Goal: Book appointment/travel/reservation

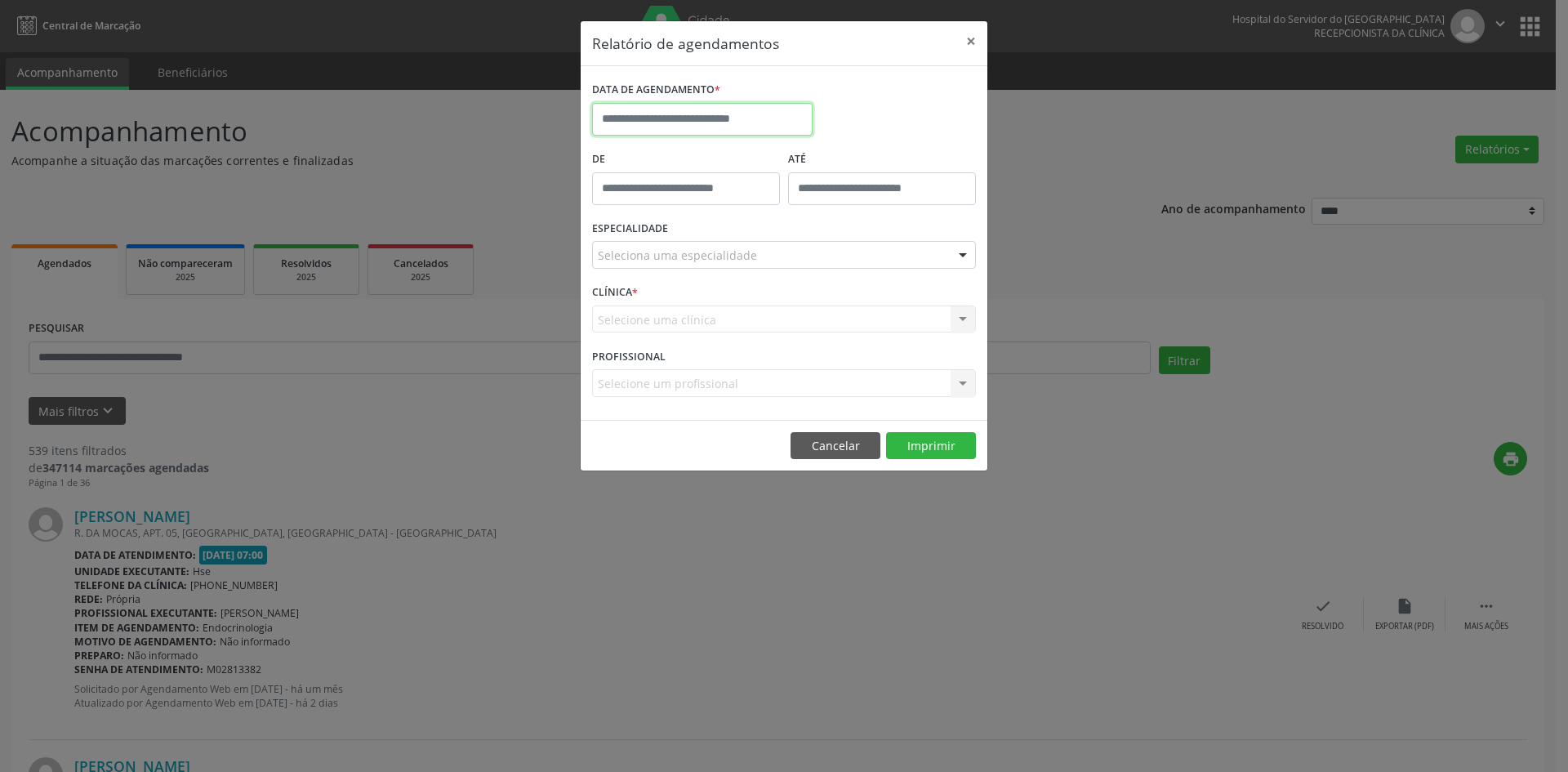
click at [693, 113] on input "text" at bounding box center [701, 119] width 220 height 33
click at [828, 157] on icon at bounding box center [829, 156] width 11 height 11
select select "*"
click at [647, 208] on span "1" at bounding box center [646, 205] width 32 height 32
type input "**********"
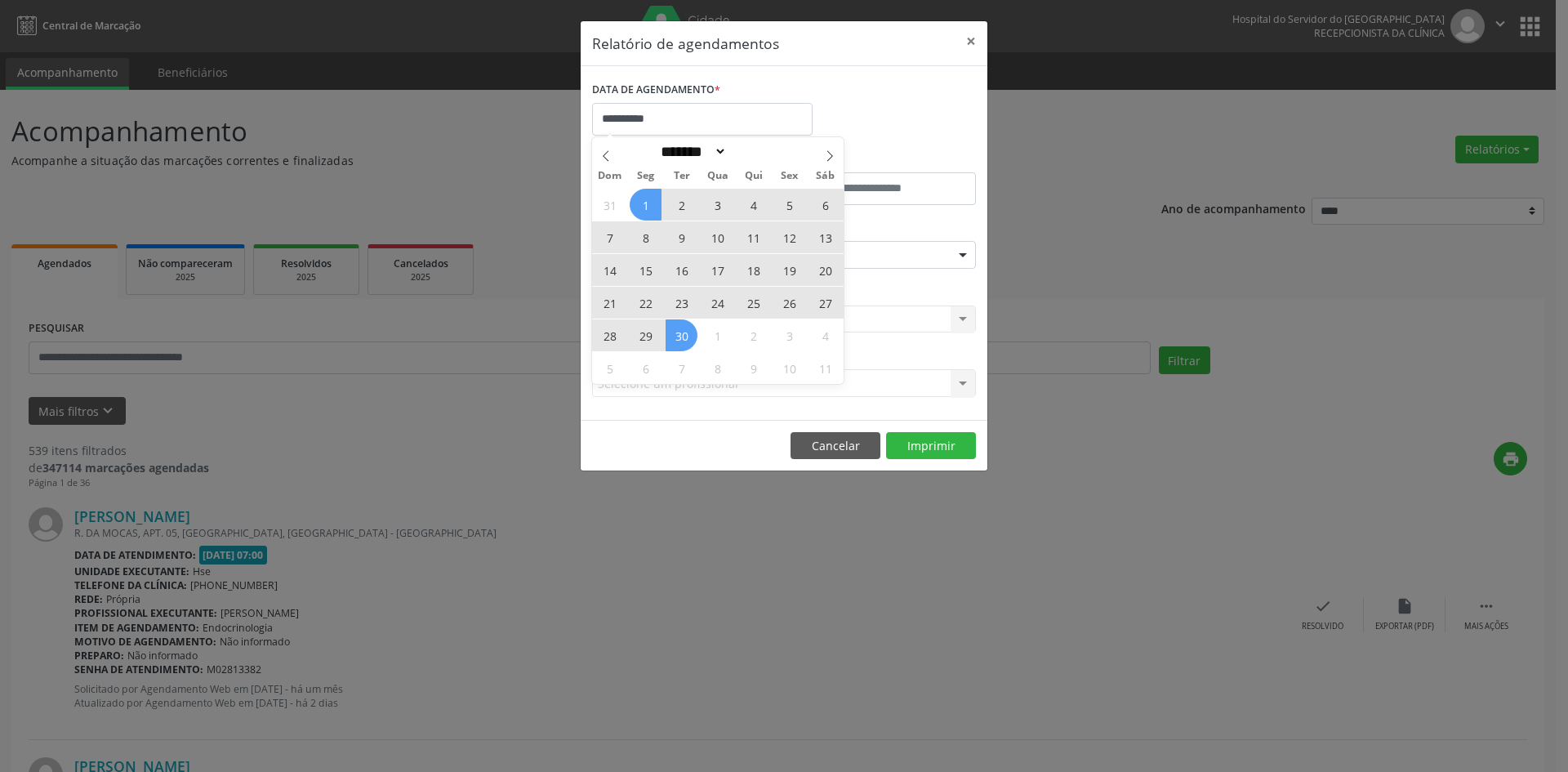
drag, startPoint x: 647, startPoint y: 208, endPoint x: 674, endPoint y: 337, distance: 131.8
click at [674, 337] on div "31 1 2 3 4 5 6 7 8 9 10 11 12 13 14 15 16 17 18 19 20 21 22 23 24 25 26 27 28 2…" at bounding box center [717, 285] width 251 height 196
click at [674, 337] on span "30" at bounding box center [681, 335] width 32 height 32
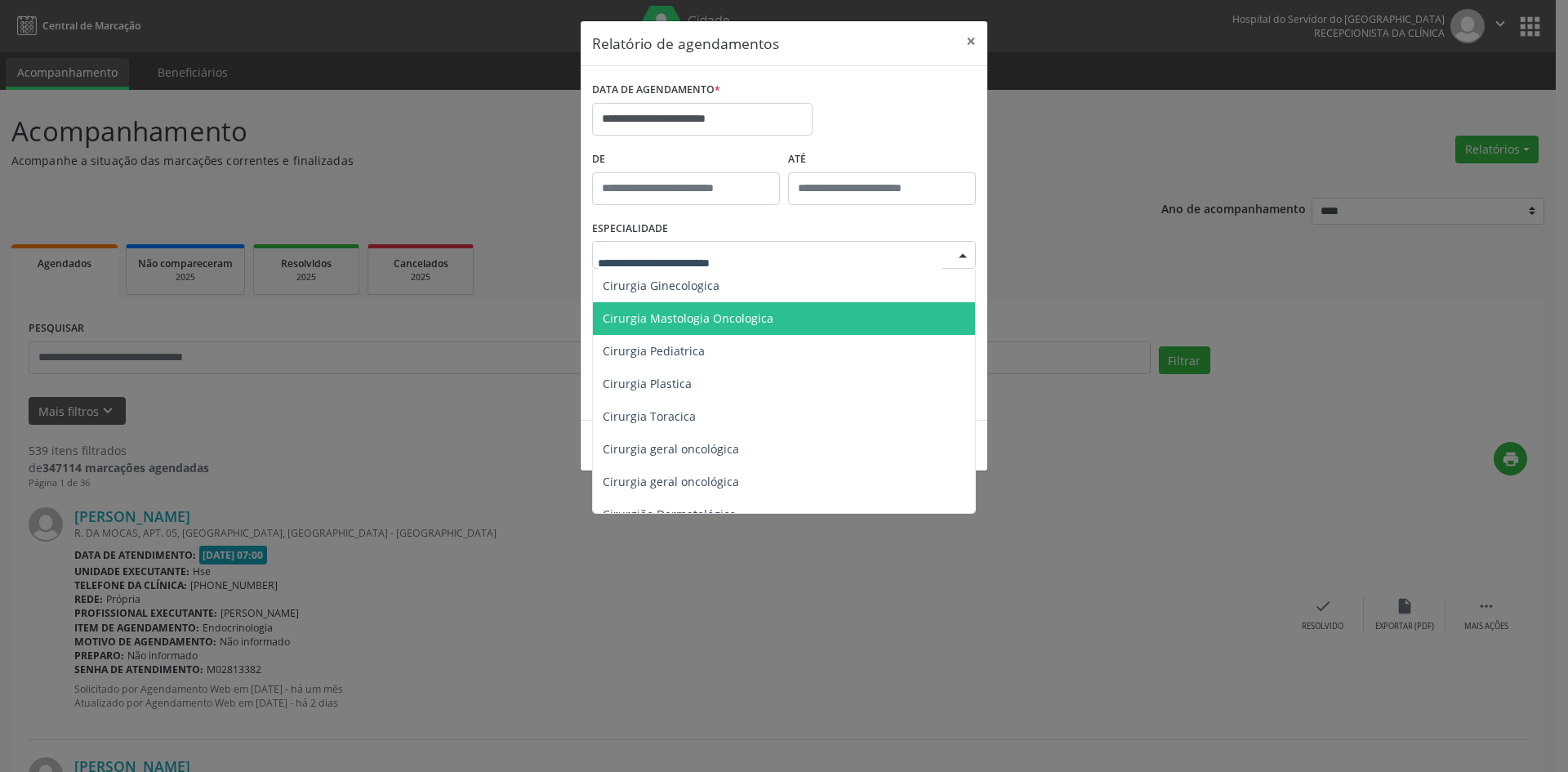
scroll to position [326, 0]
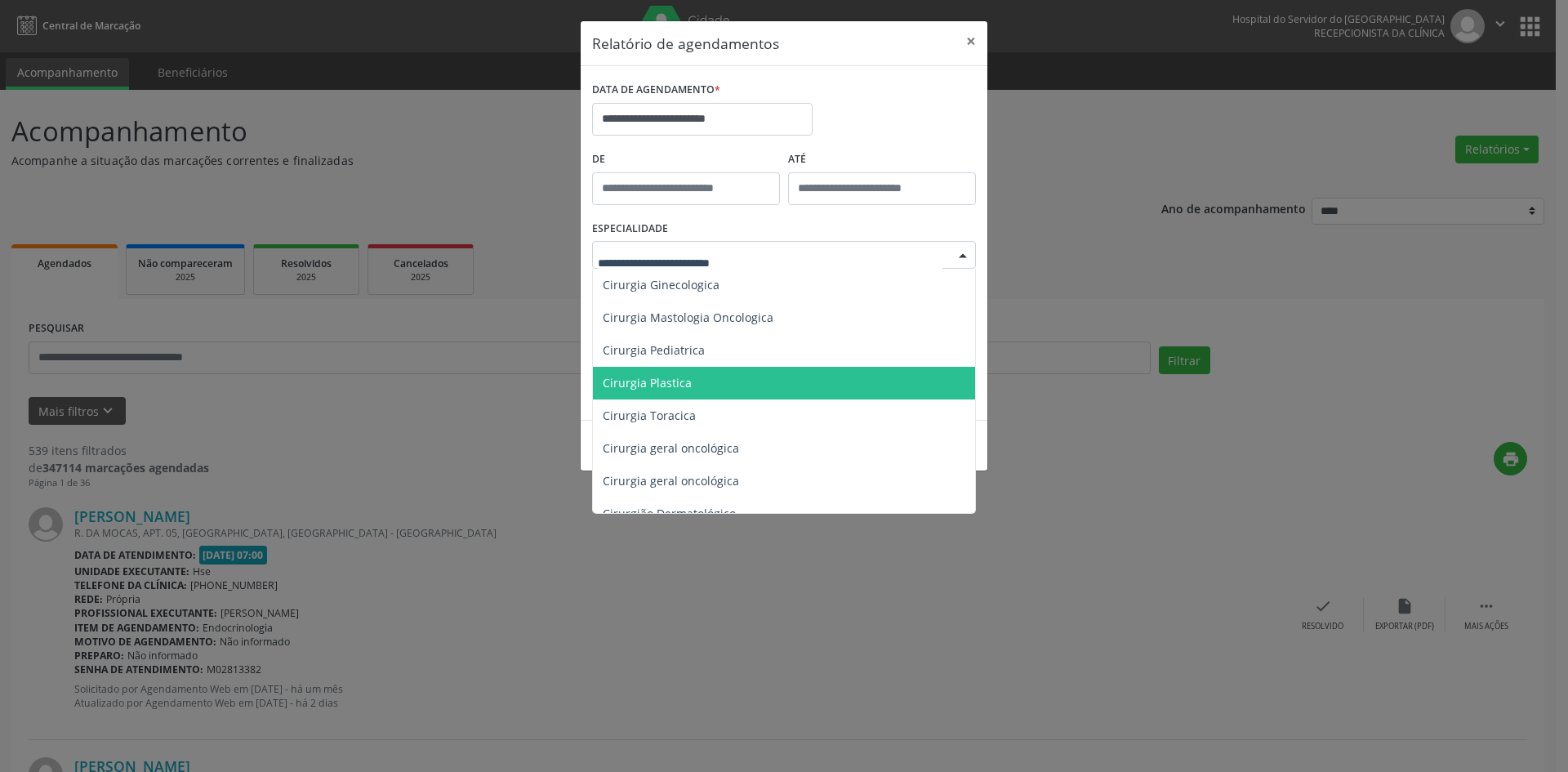
click at [702, 388] on span "Cirurgia Plastica" at bounding box center [785, 383] width 385 height 33
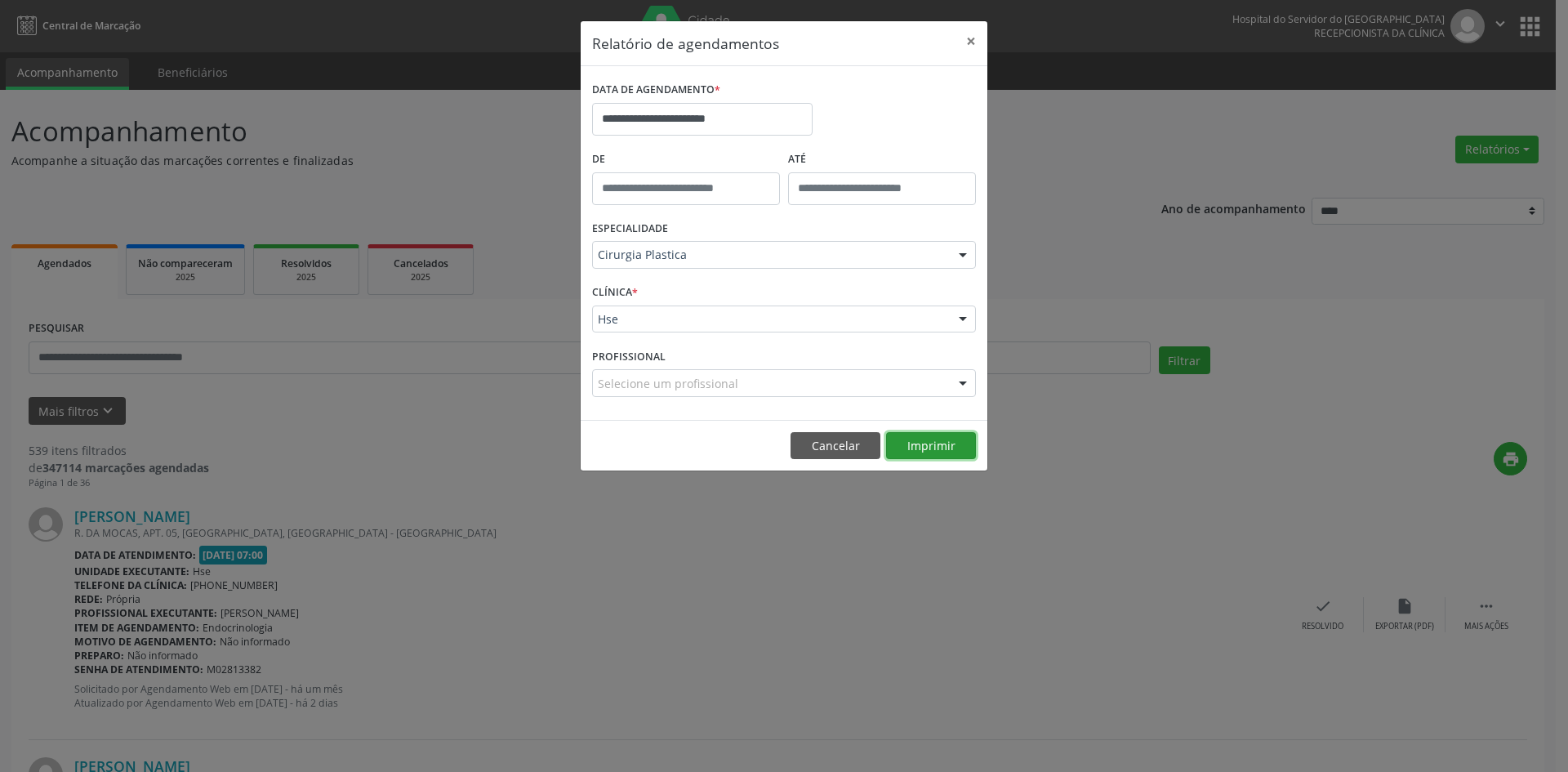
click at [923, 442] on button "Imprimir" at bounding box center [930, 446] width 90 height 28
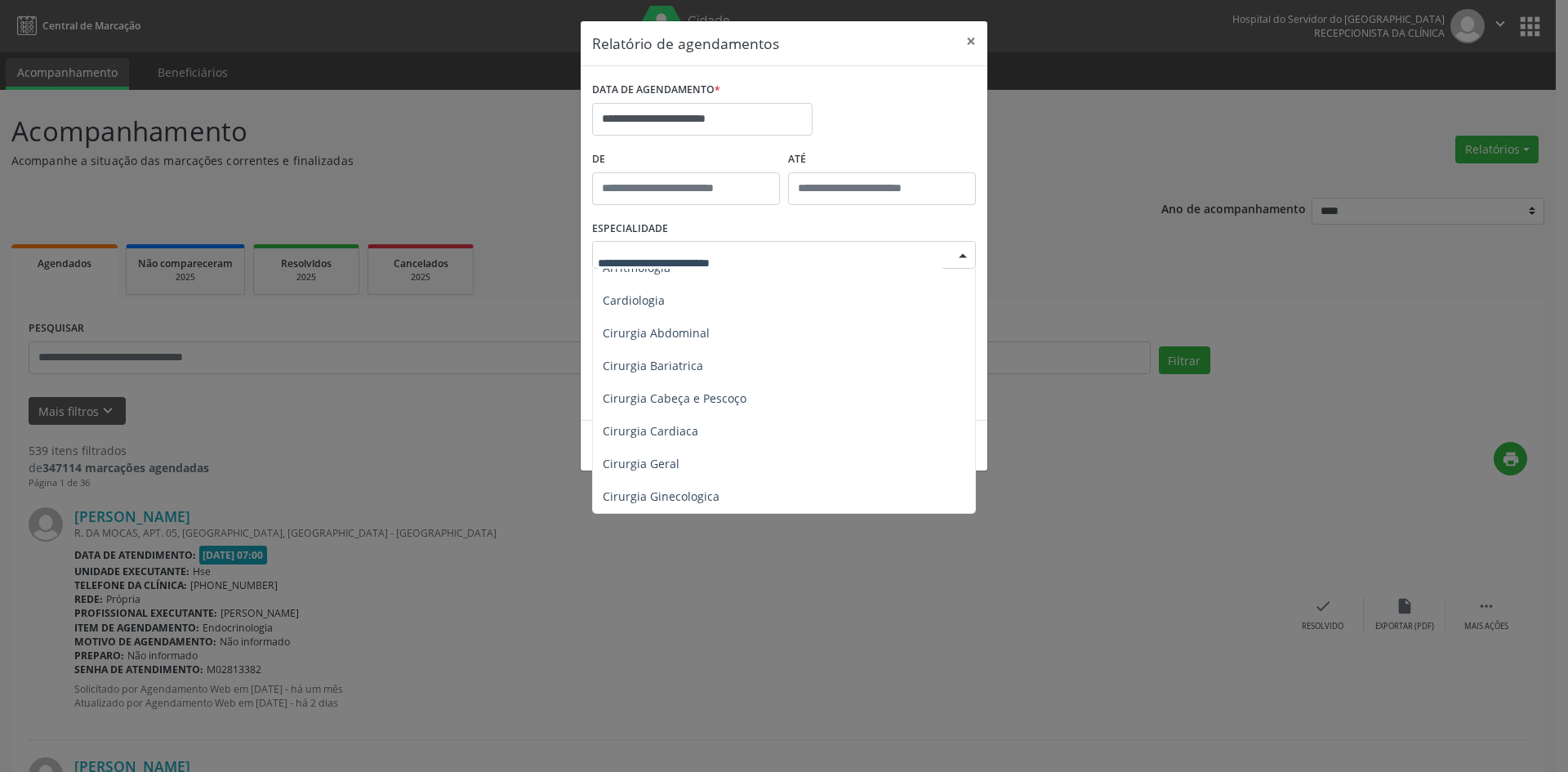
scroll to position [0, 0]
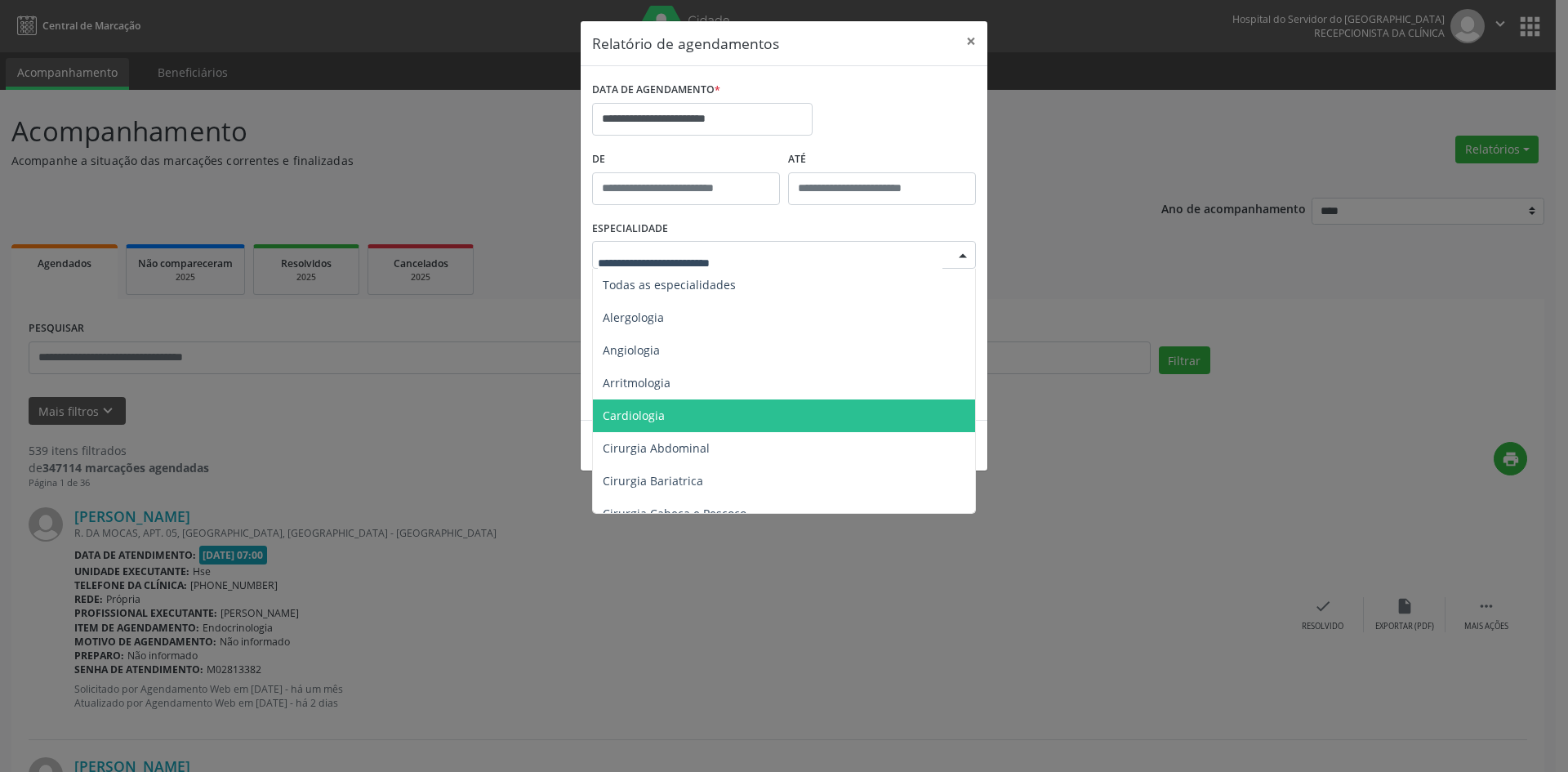
click at [664, 409] on span "Cardiologia" at bounding box center [785, 416] width 385 height 33
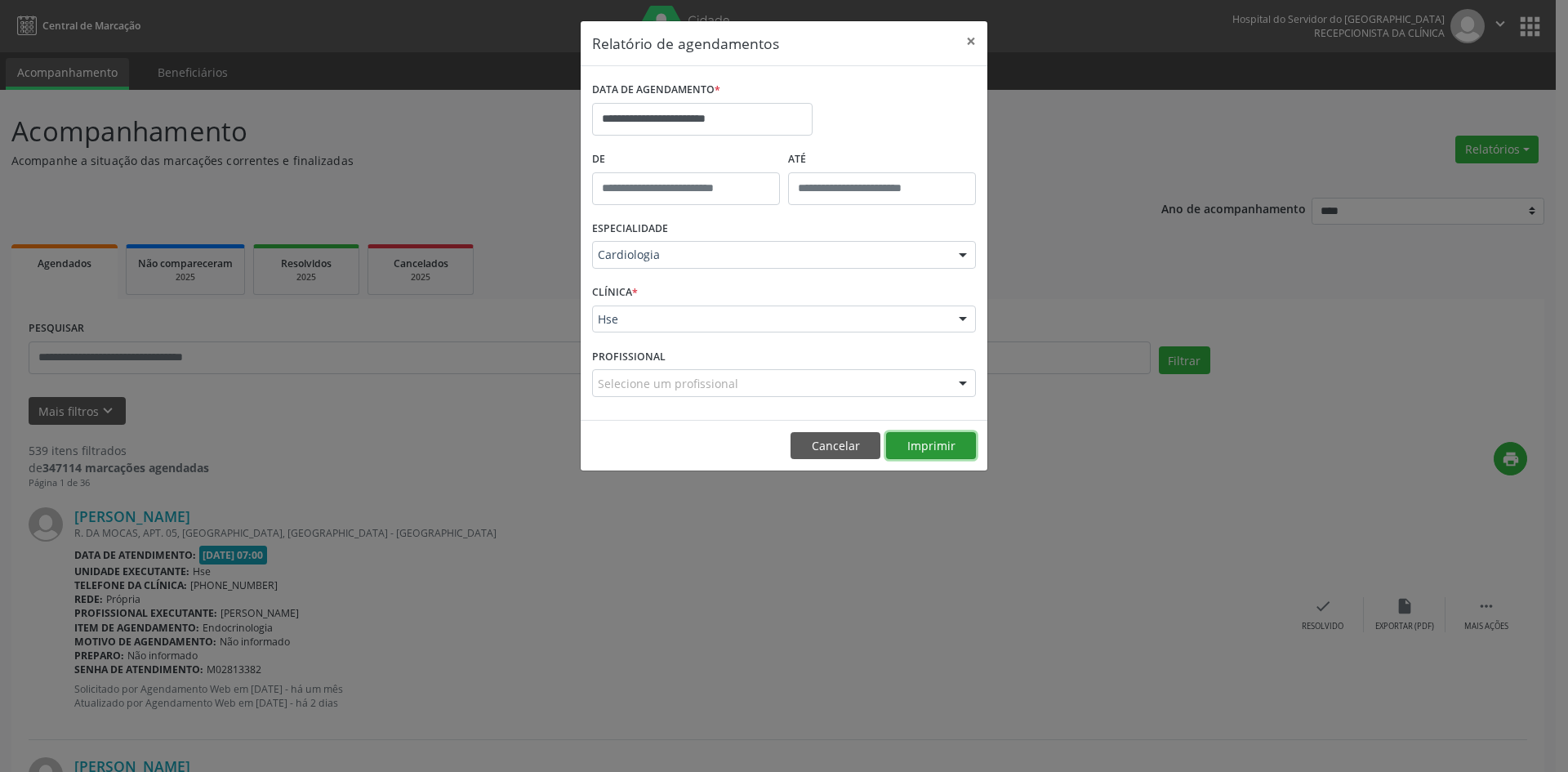
click at [936, 444] on button "Imprimir" at bounding box center [930, 446] width 90 height 28
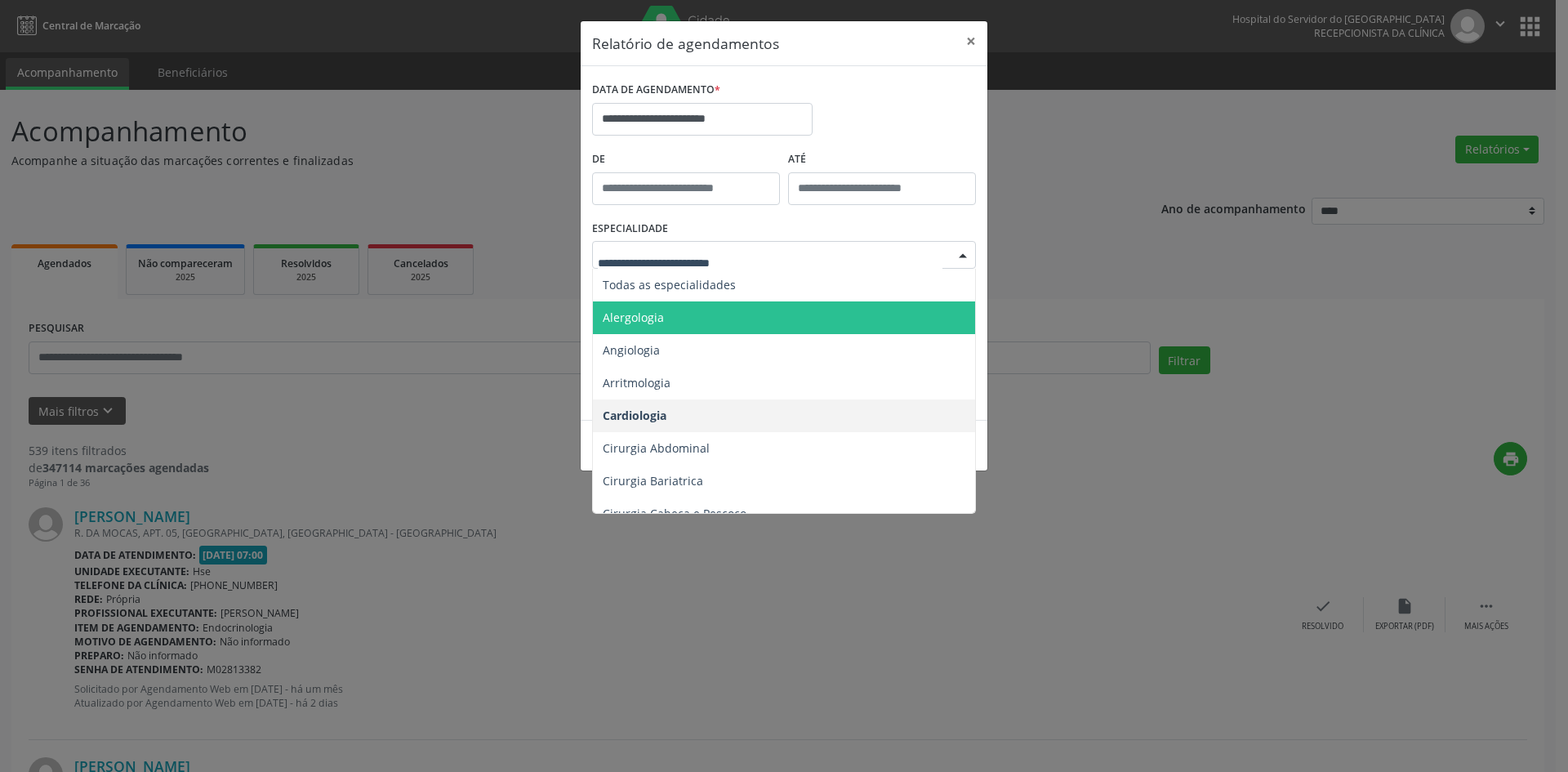
click at [717, 323] on span "Alergologia" at bounding box center [785, 318] width 385 height 33
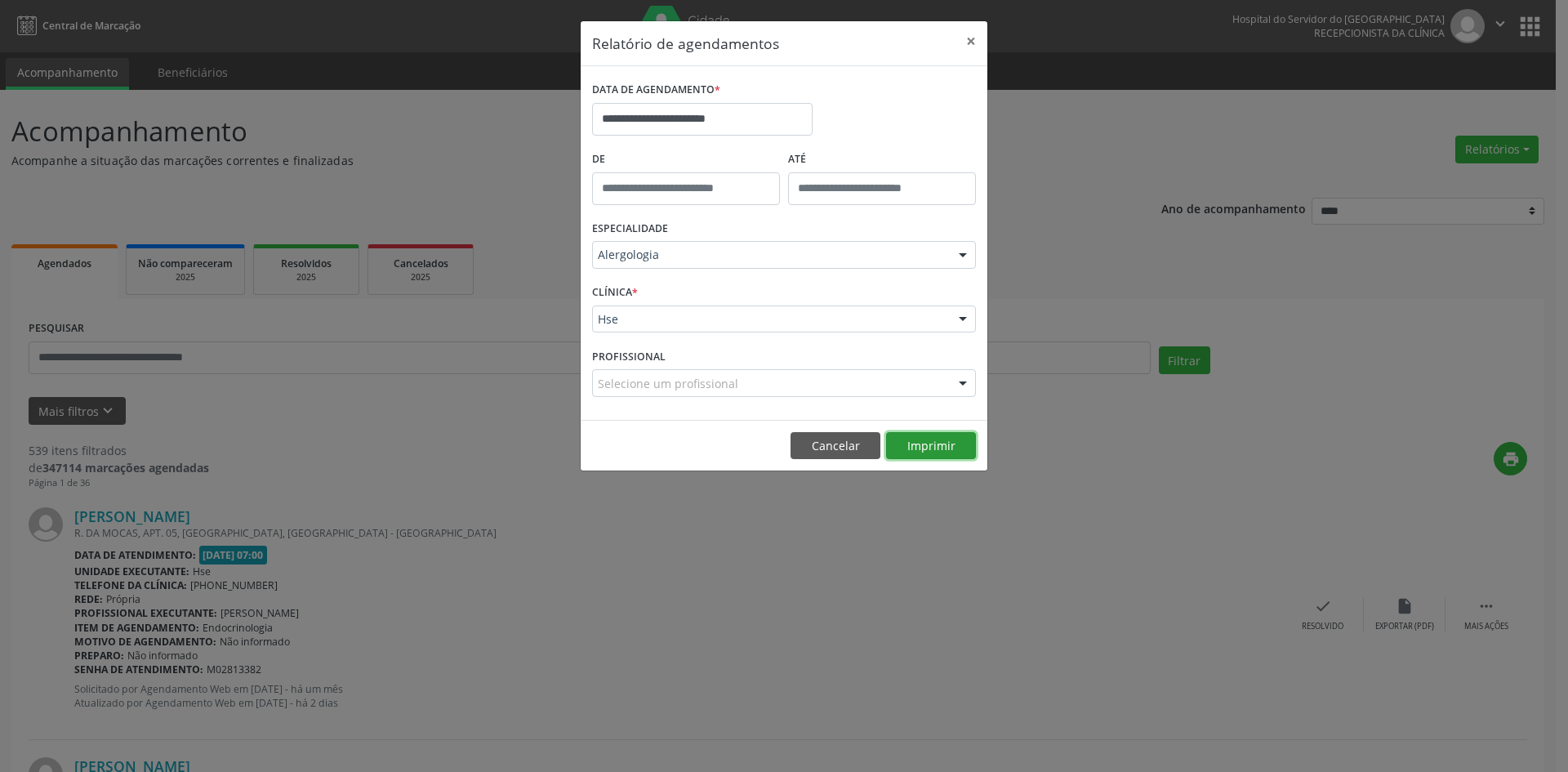
click at [923, 445] on button "Imprimir" at bounding box center [930, 446] width 90 height 28
click at [737, 115] on input "**********" at bounding box center [701, 119] width 220 height 33
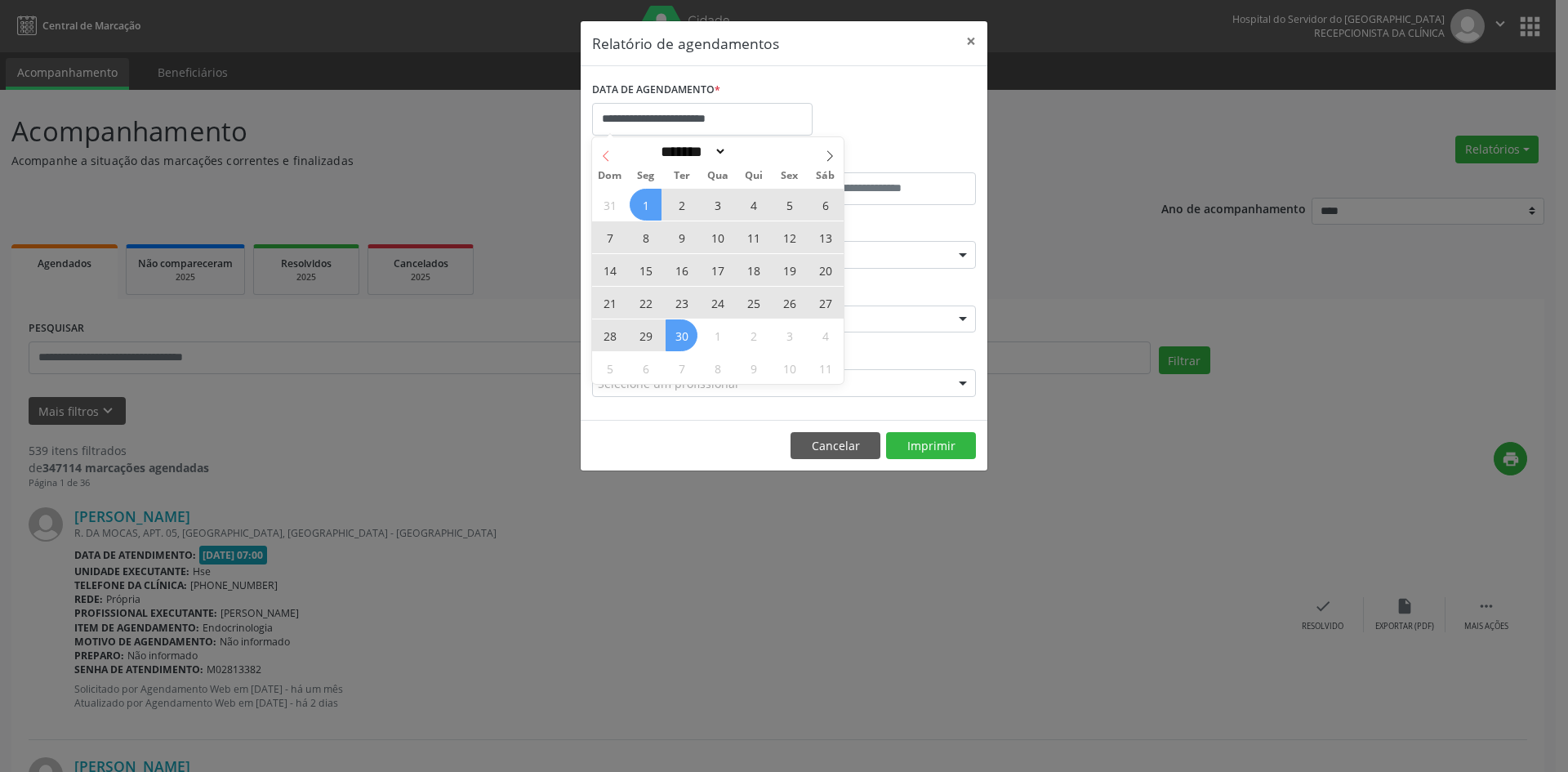
click at [605, 153] on icon at bounding box center [606, 156] width 6 height 10
select select "*"
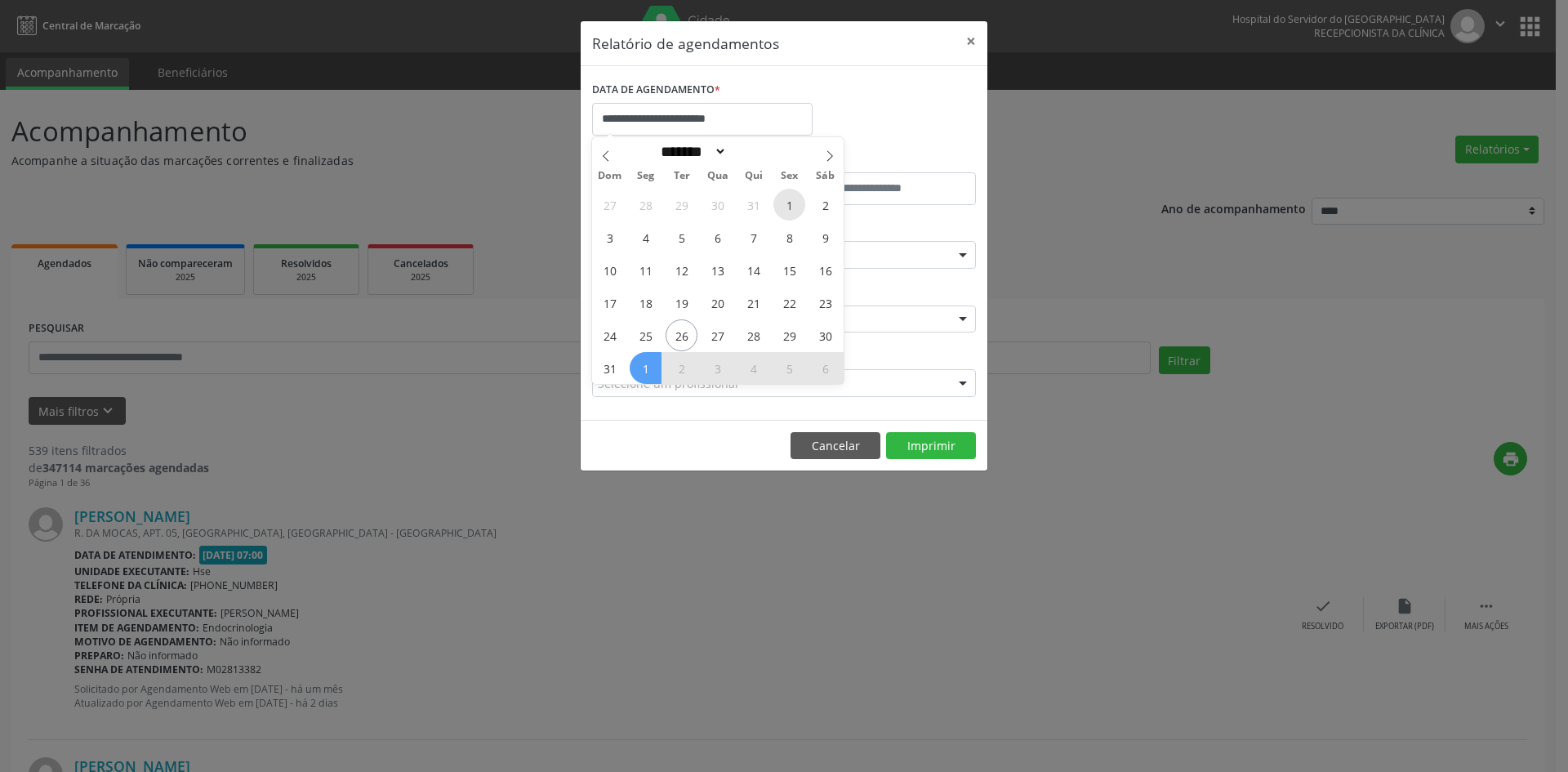
click at [789, 206] on span "1" at bounding box center [789, 205] width 32 height 32
type input "**********"
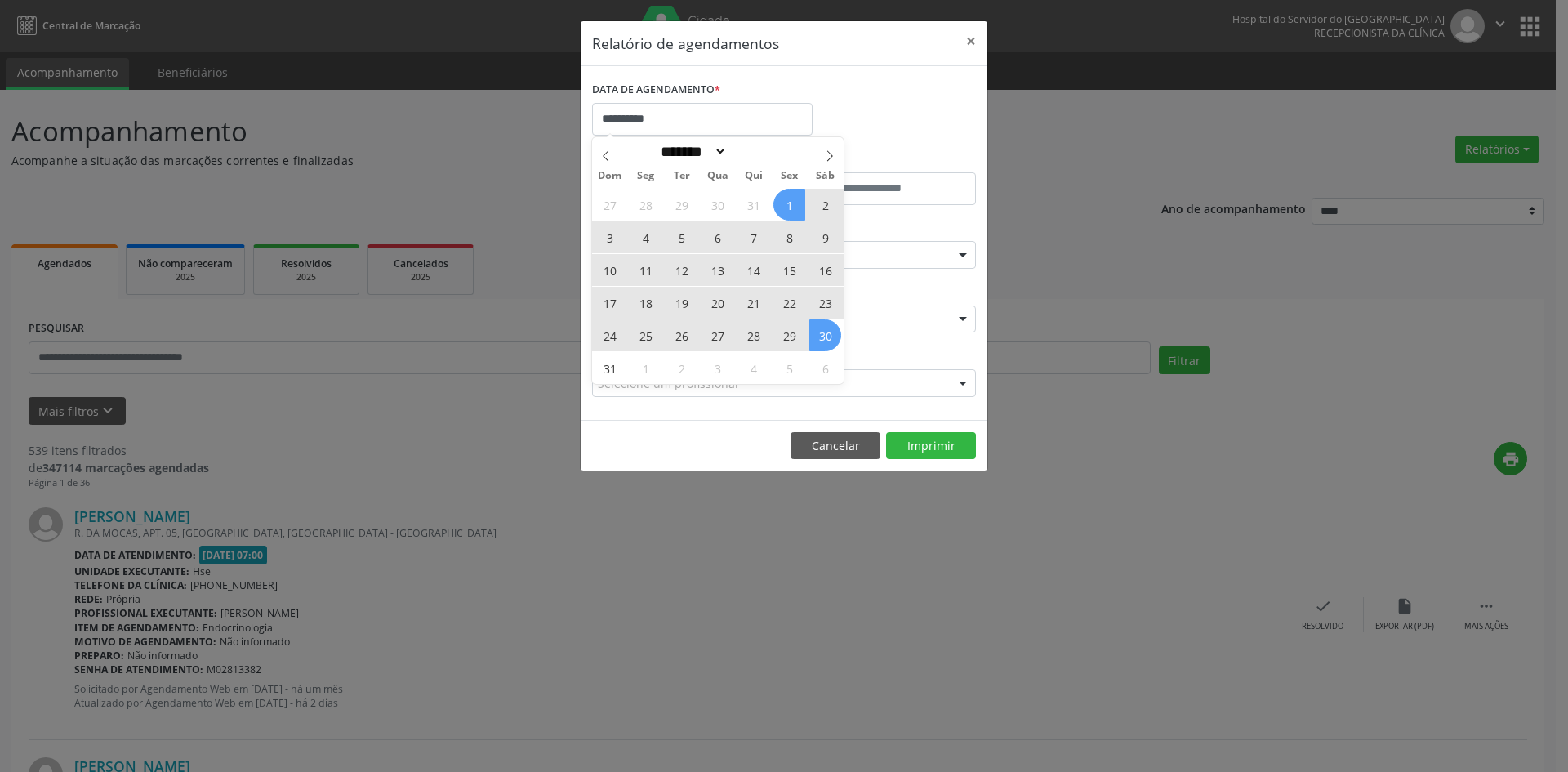
drag, startPoint x: 789, startPoint y: 205, endPoint x: 816, endPoint y: 326, distance: 124.0
click at [816, 326] on div "27 28 29 30 31 1 2 3 4 5 6 7 8 9 10 11 12 13 14 15 16 17 18 19 20 21 22 23 24 2…" at bounding box center [717, 285] width 251 height 196
click at [816, 332] on span "30" at bounding box center [825, 335] width 32 height 32
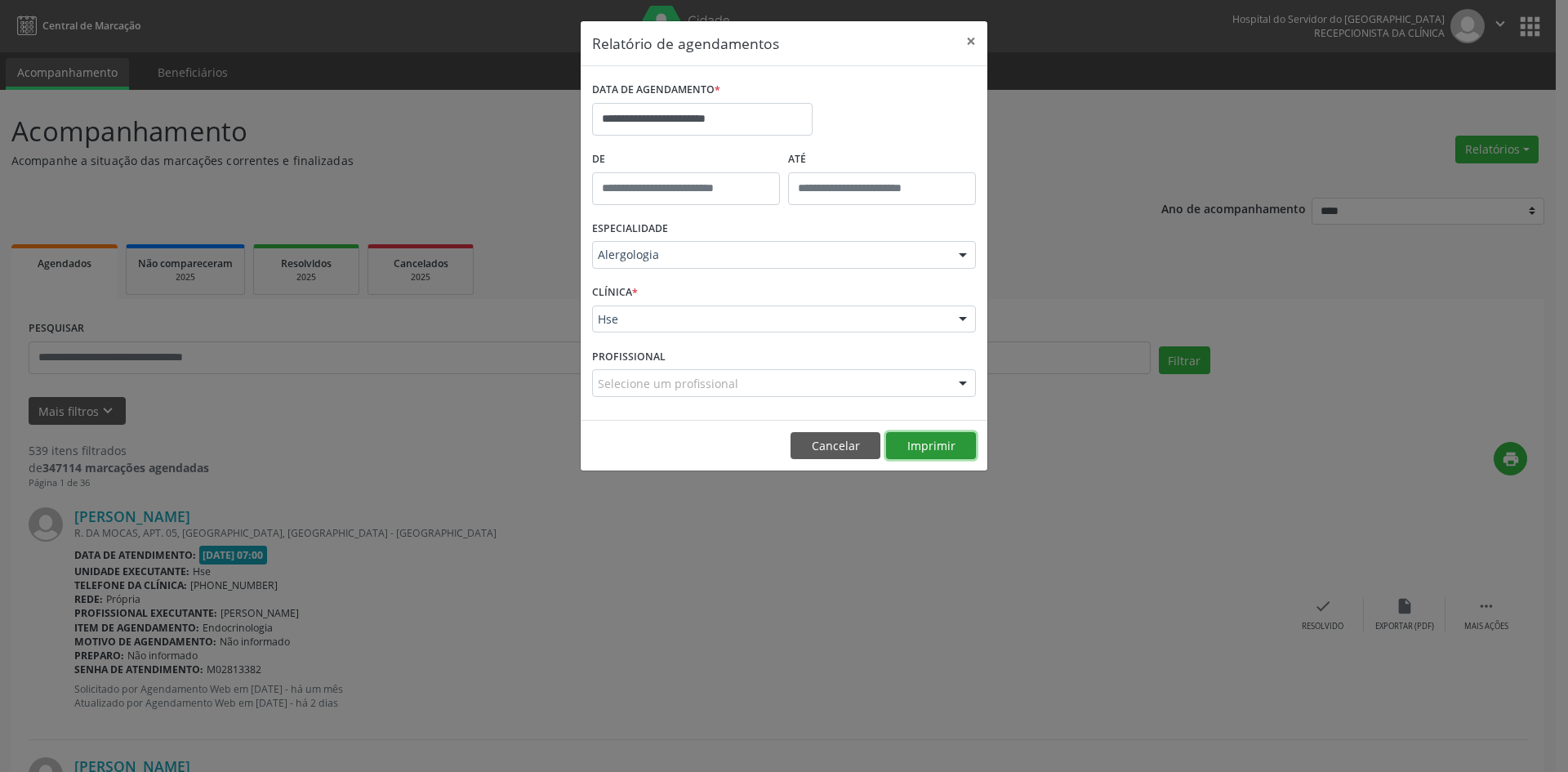
click at [925, 447] on button "Imprimir" at bounding box center [930, 446] width 90 height 28
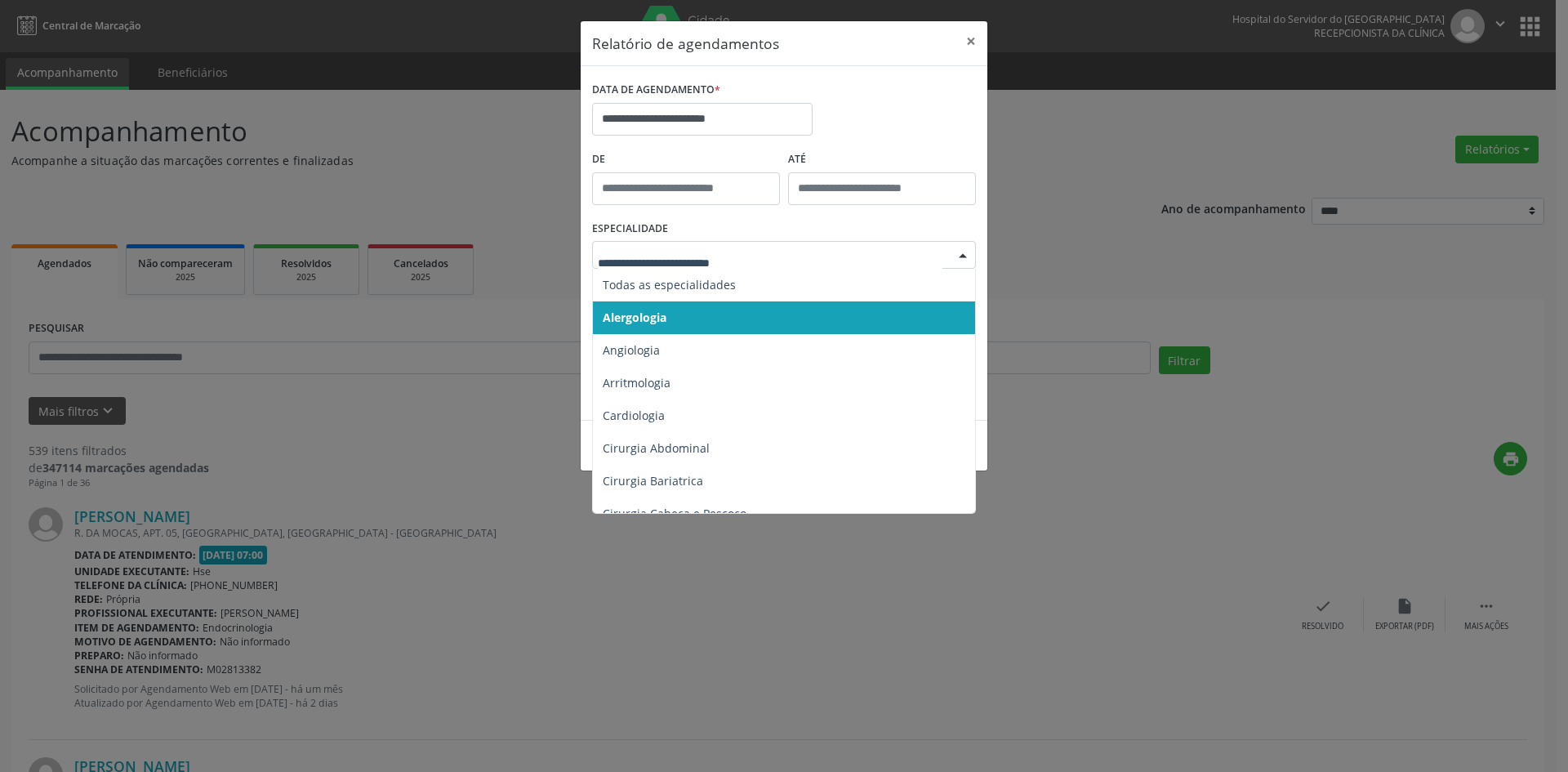
click at [682, 314] on span "Alergologia" at bounding box center [785, 318] width 385 height 33
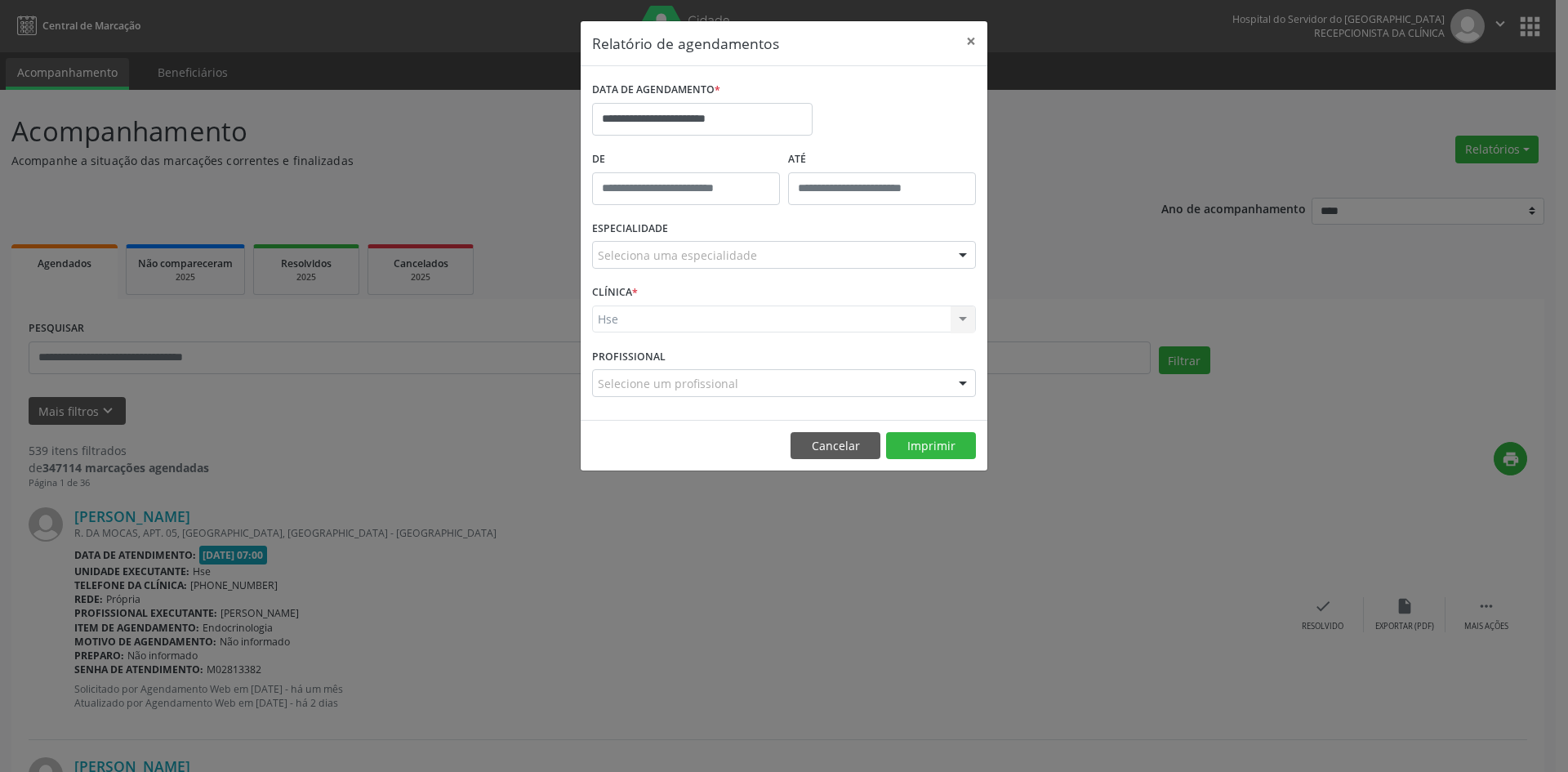
click at [963, 379] on div at bounding box center [962, 384] width 24 height 28
click at [816, 325] on div "Hse Hse Nenhum resultado encontrado para: " " Não há nenhuma opção para ser exi…" at bounding box center [783, 319] width 384 height 28
click at [817, 319] on div "Hse Hse Nenhum resultado encontrado para: " " Não há nenhuma opção para ser exi…" at bounding box center [783, 319] width 384 height 28
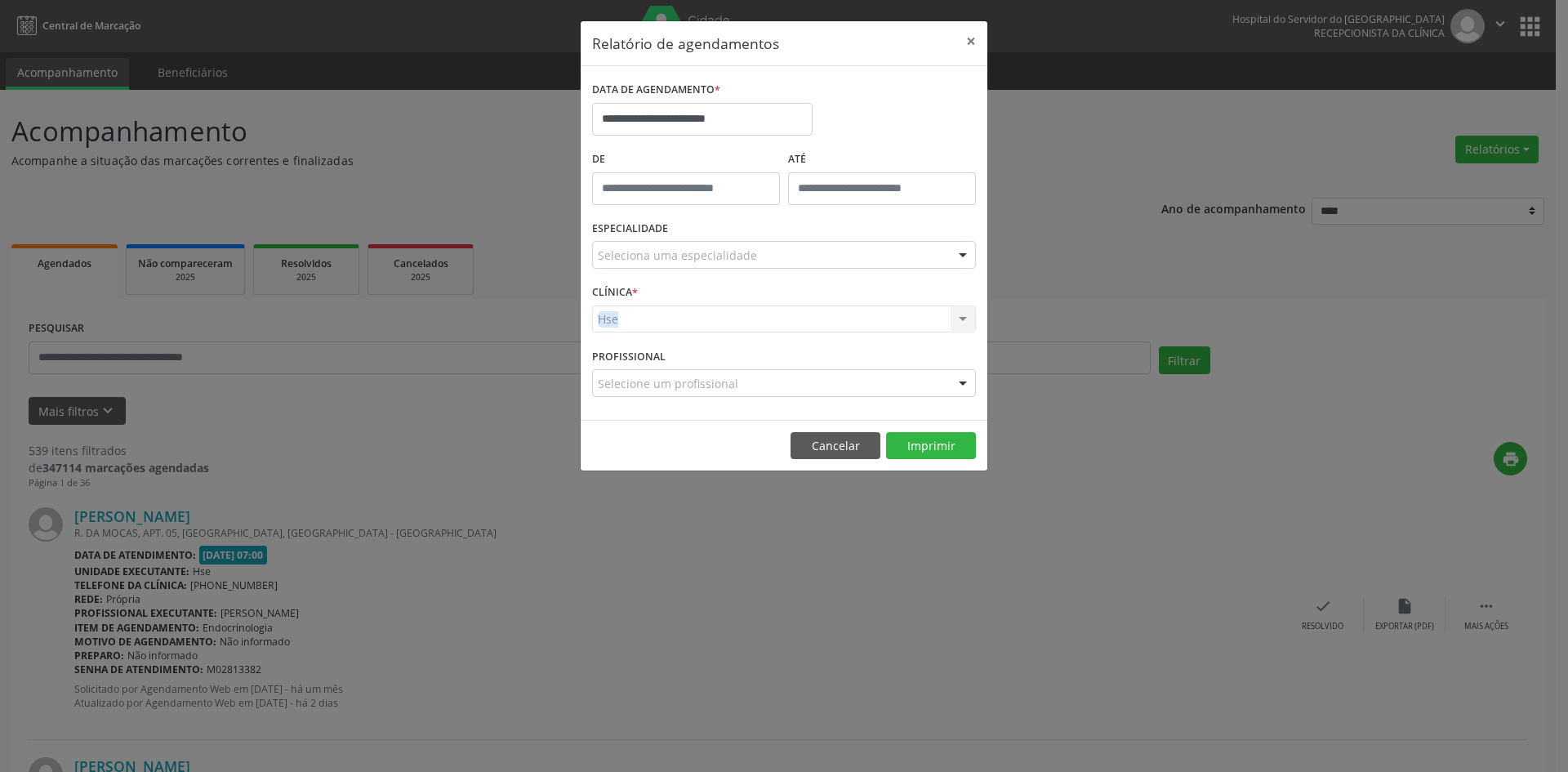
click at [817, 319] on div "Hse Hse Nenhum resultado encontrado para: " " Não há nenhuma opção para ser exi…" at bounding box center [783, 319] width 384 height 28
click at [817, 319] on div "Hse Hse Nenhum resultado encontrado para: " " Não há nenhuma opção para ser exi…" at bounding box center [783, 319] width 384 height 28
click at [821, 325] on div "Hse Hse Nenhum resultado encontrado para: " " Não há nenhuma opção para ser exi…" at bounding box center [783, 319] width 384 height 28
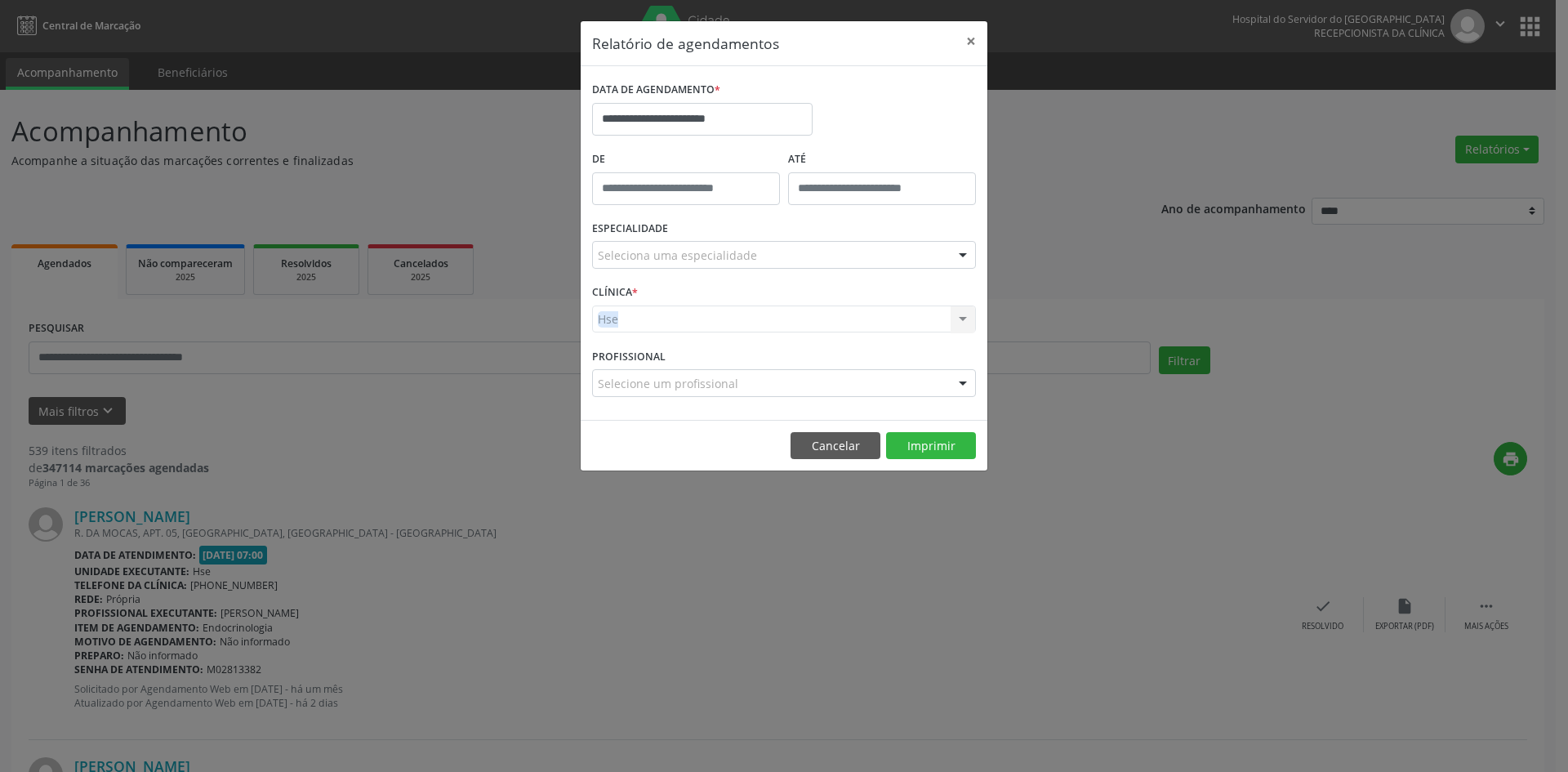
click at [821, 325] on div "Hse Hse Nenhum resultado encontrado para: " " Não há nenhuma opção para ser exi…" at bounding box center [783, 319] width 384 height 28
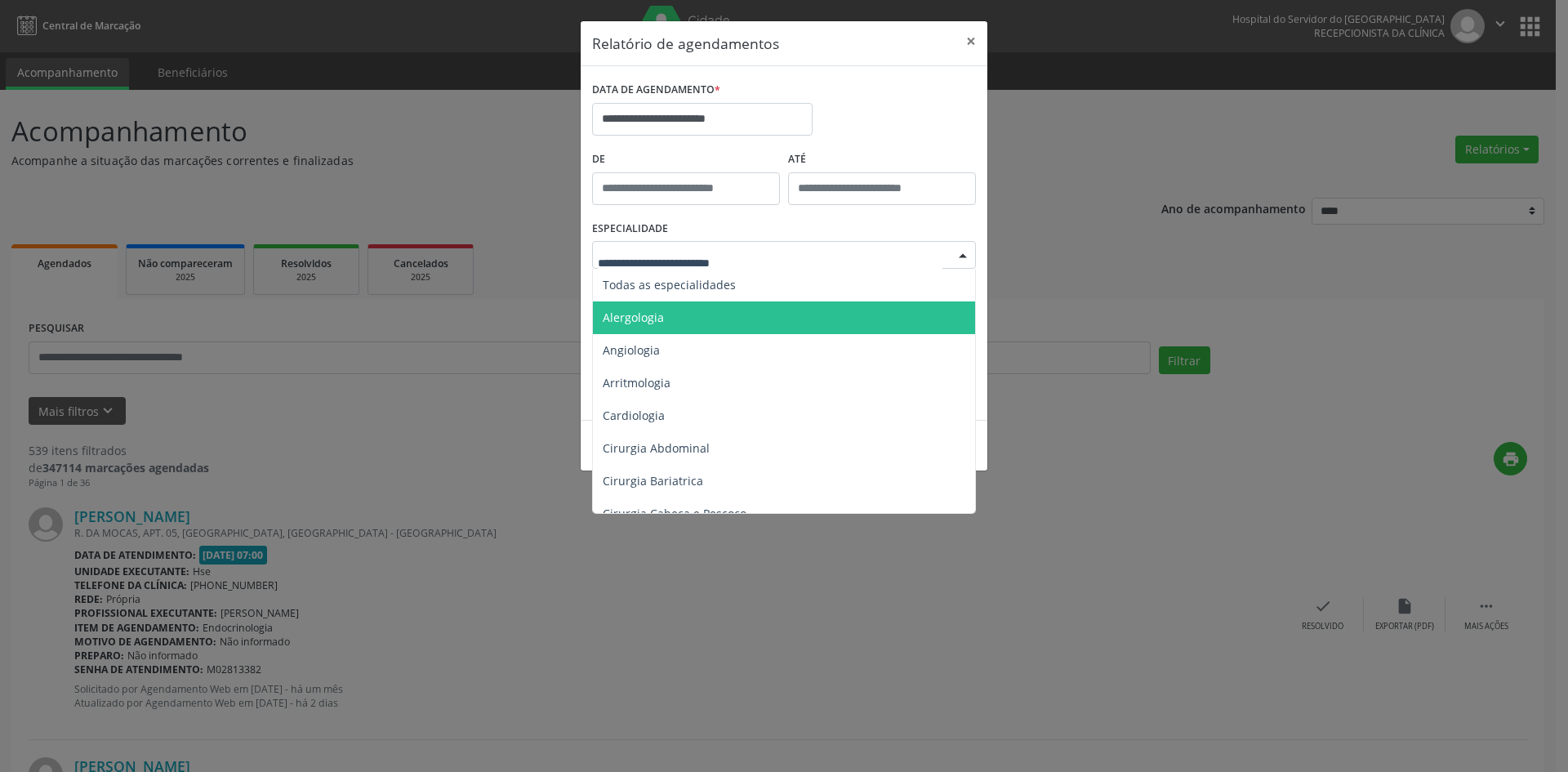
click at [674, 307] on span "Alergologia" at bounding box center [785, 318] width 385 height 33
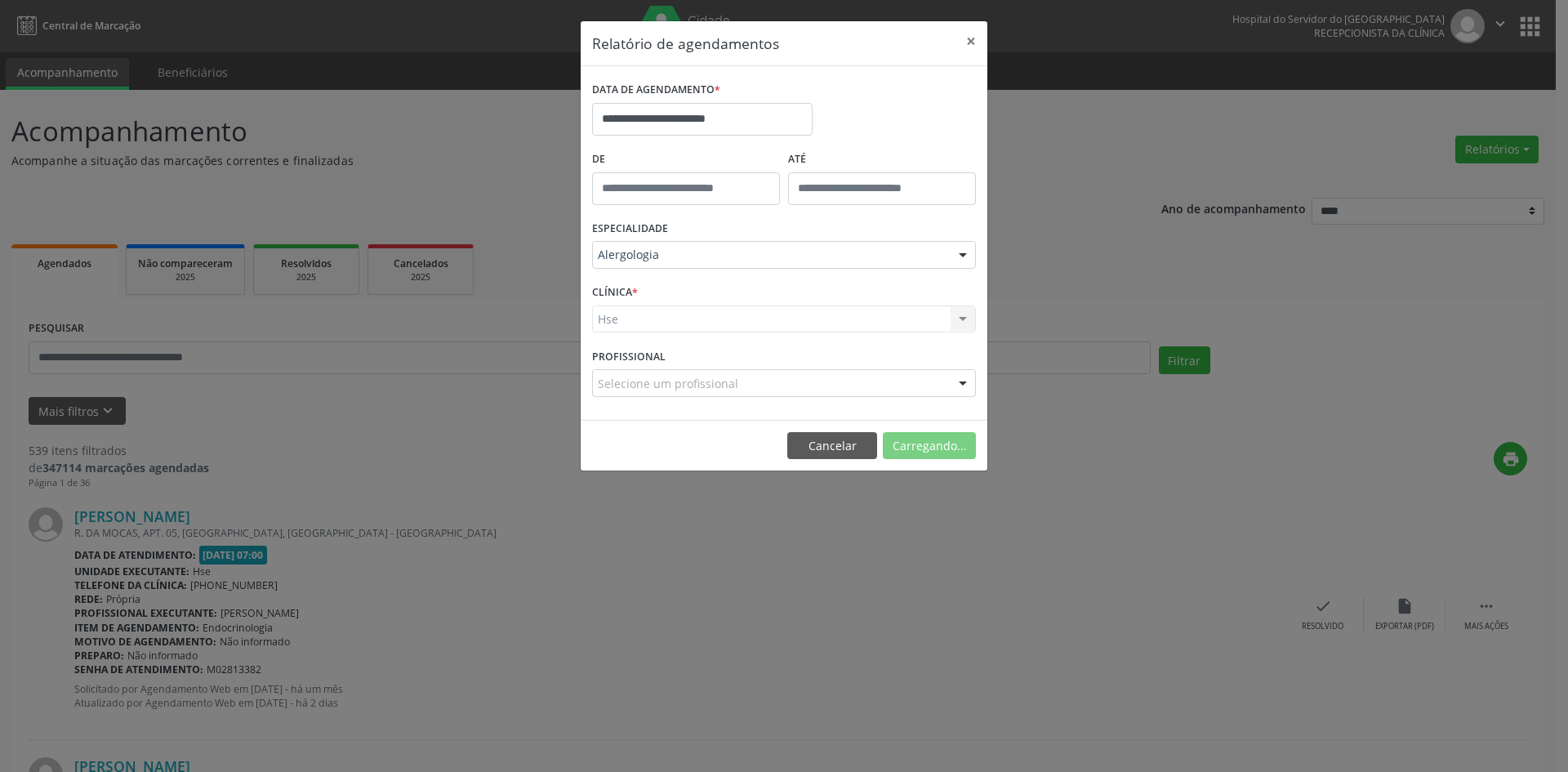
click at [709, 321] on div "Hse Hse Nenhum resultado encontrado para: " " Não há nenhuma opção para ser exi…" at bounding box center [783, 319] width 384 height 28
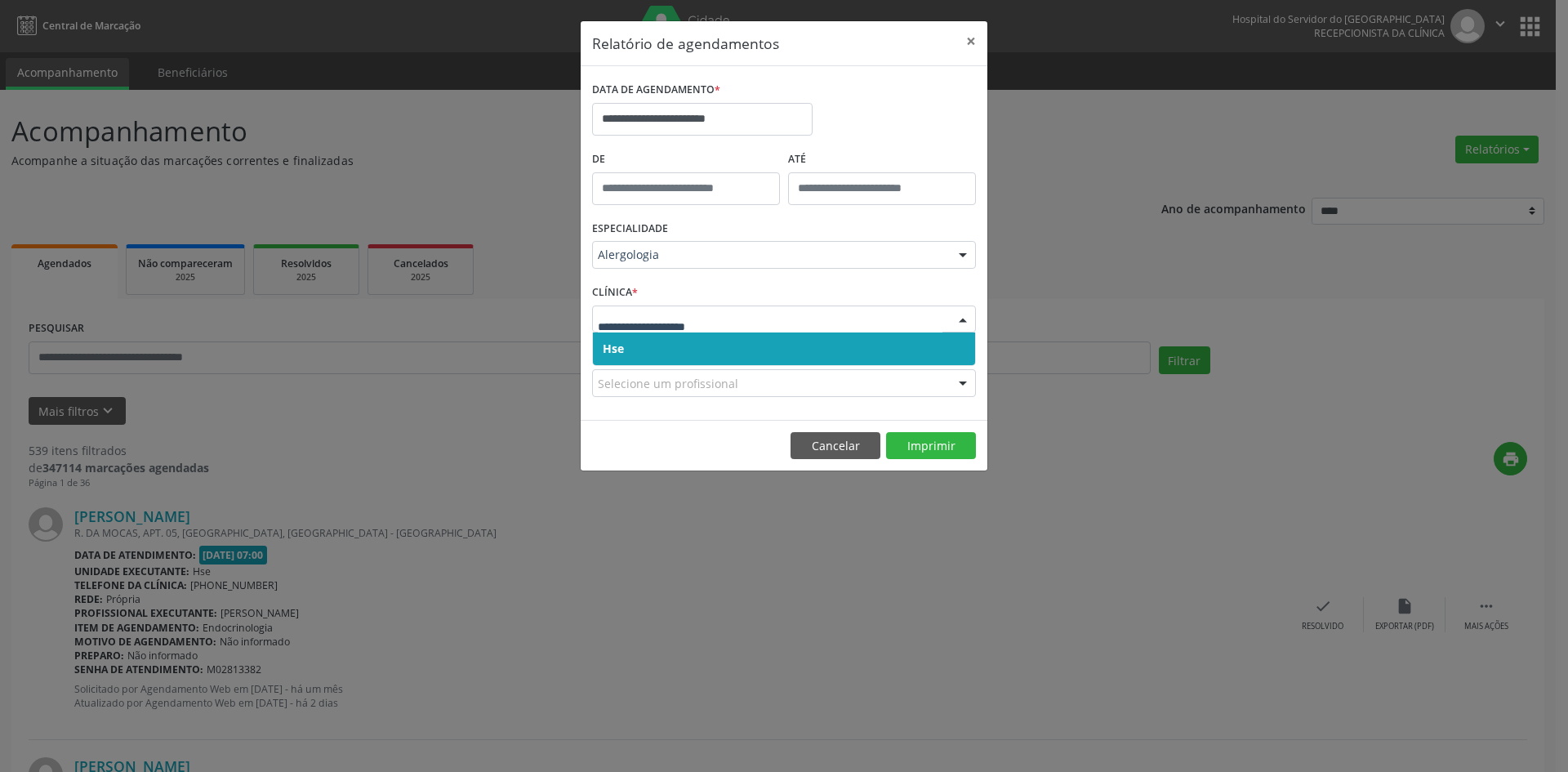
click at [750, 350] on span "Hse" at bounding box center [783, 349] width 382 height 33
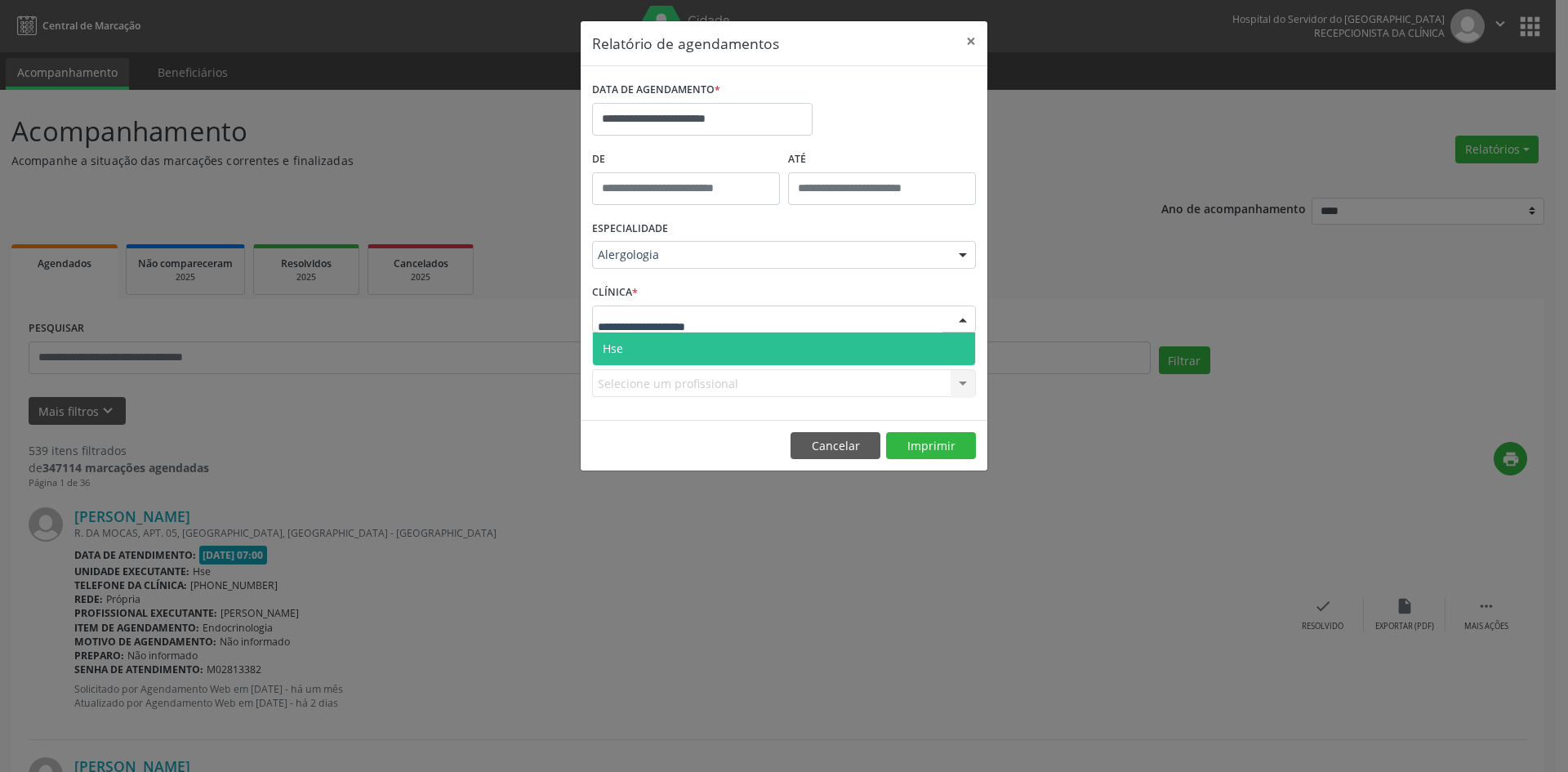
drag, startPoint x: 758, startPoint y: 319, endPoint x: 763, endPoint y: 335, distance: 16.8
click at [760, 323] on div at bounding box center [783, 319] width 384 height 28
click at [767, 343] on span "Hse" at bounding box center [783, 349] width 382 height 33
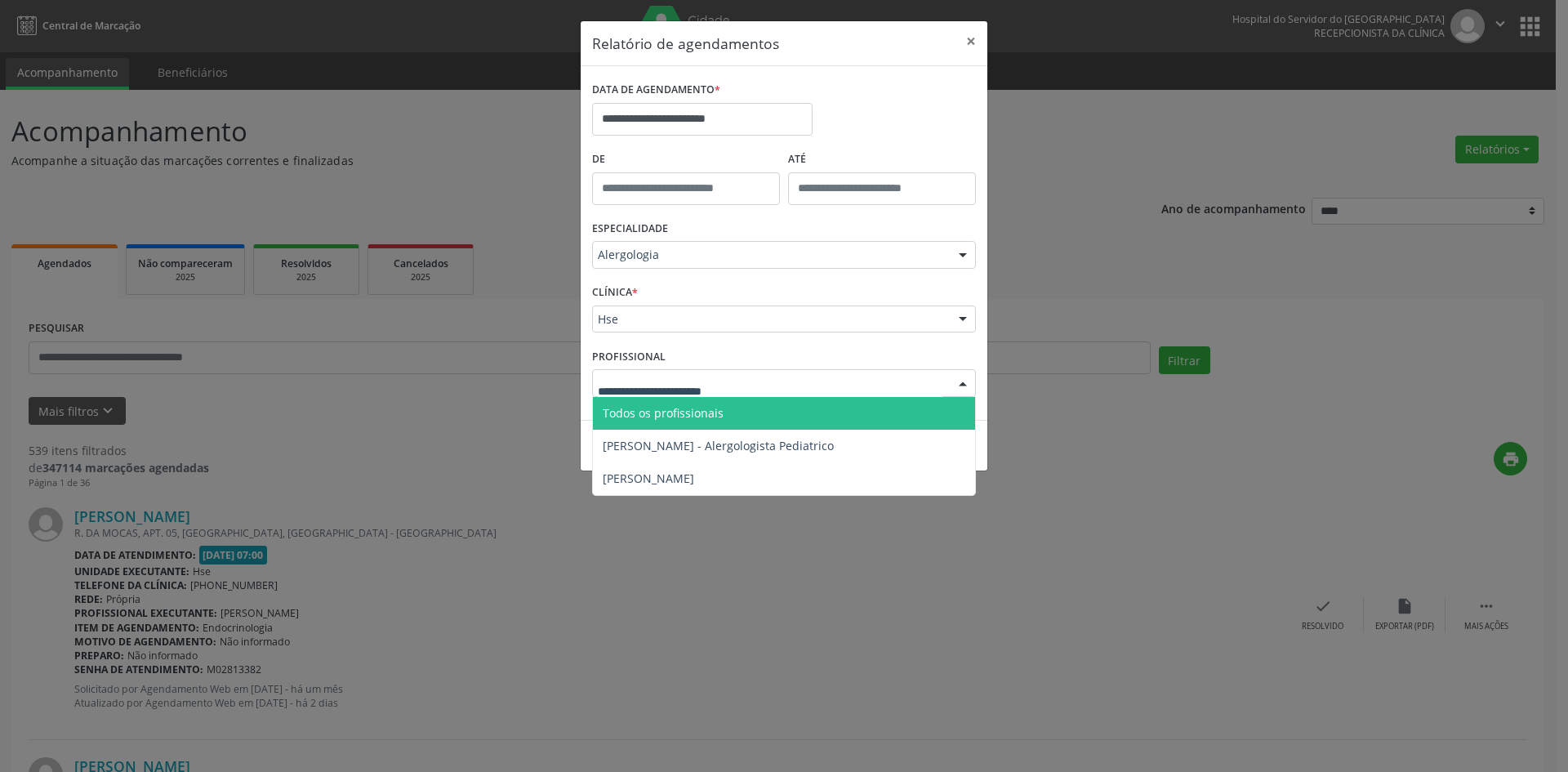
click at [961, 383] on div at bounding box center [962, 384] width 24 height 28
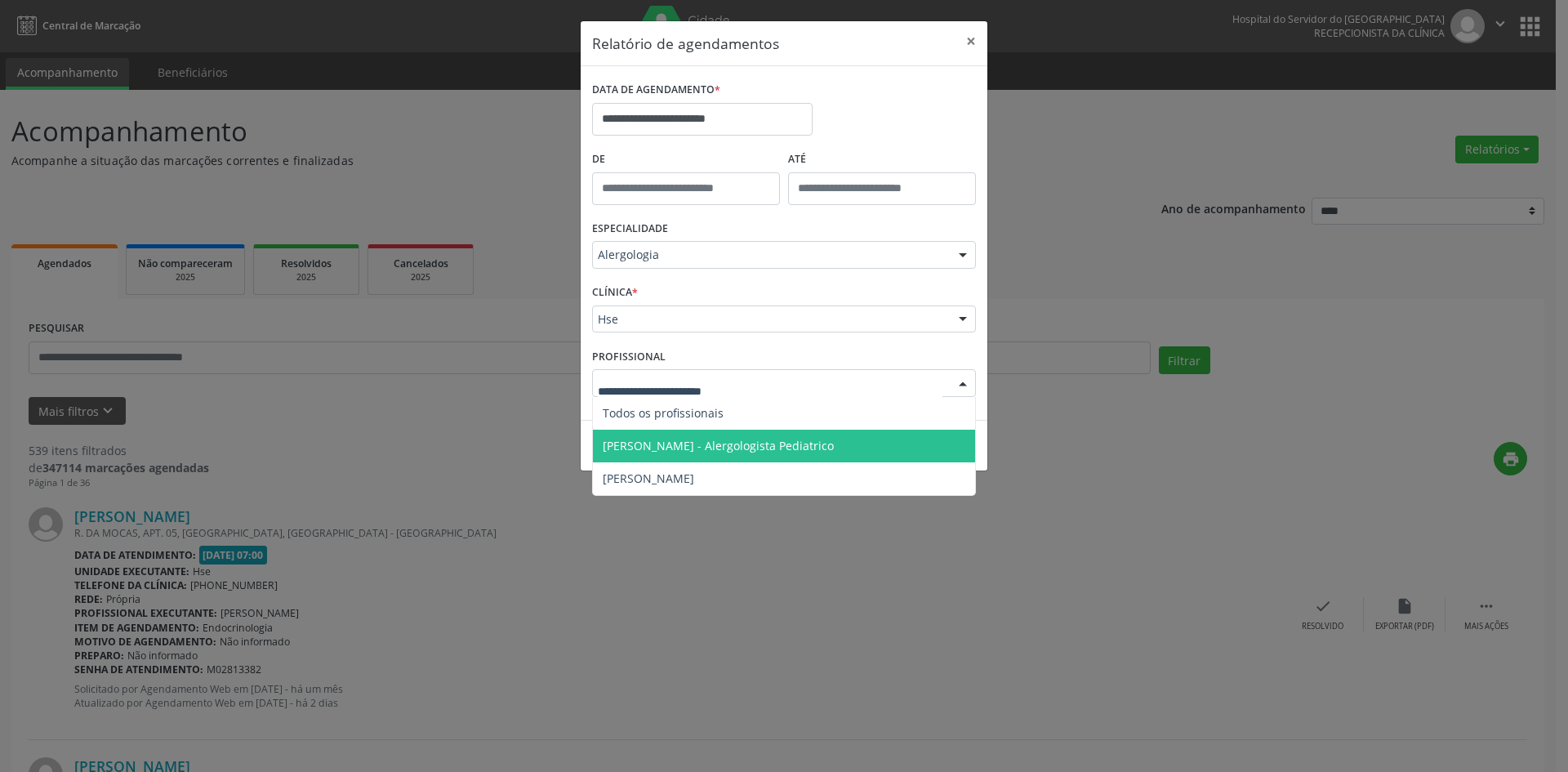
click at [711, 447] on span "[PERSON_NAME] - Alergologista Pediatrico" at bounding box center [719, 446] width 231 height 16
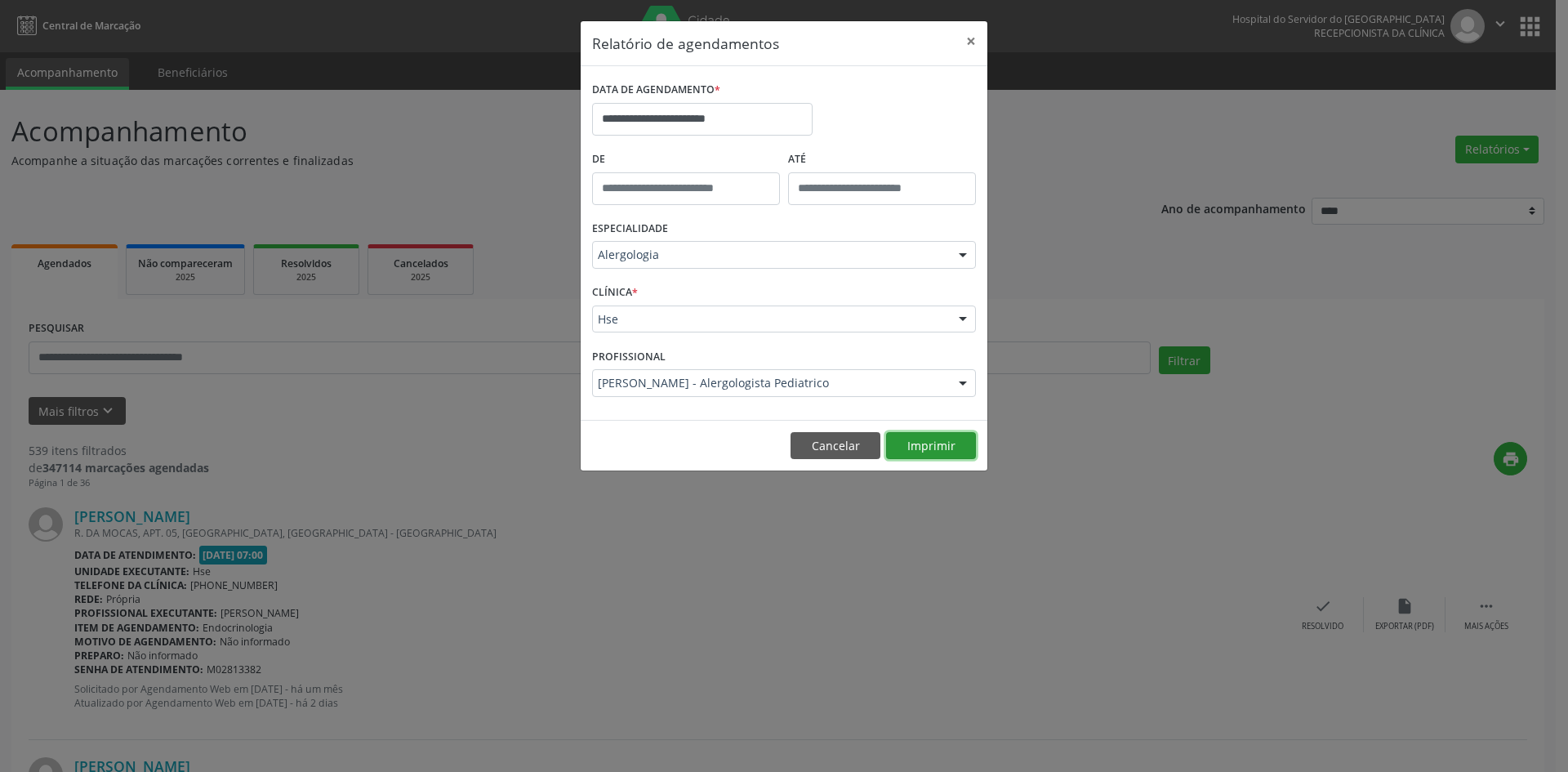
click at [930, 446] on button "Imprimir" at bounding box center [930, 446] width 90 height 28
click at [834, 285] on strong "alergo-pediatra" at bounding box center [855, 285] width 86 height 16
type input "**********"
click at [962, 381] on div at bounding box center [962, 384] width 24 height 28
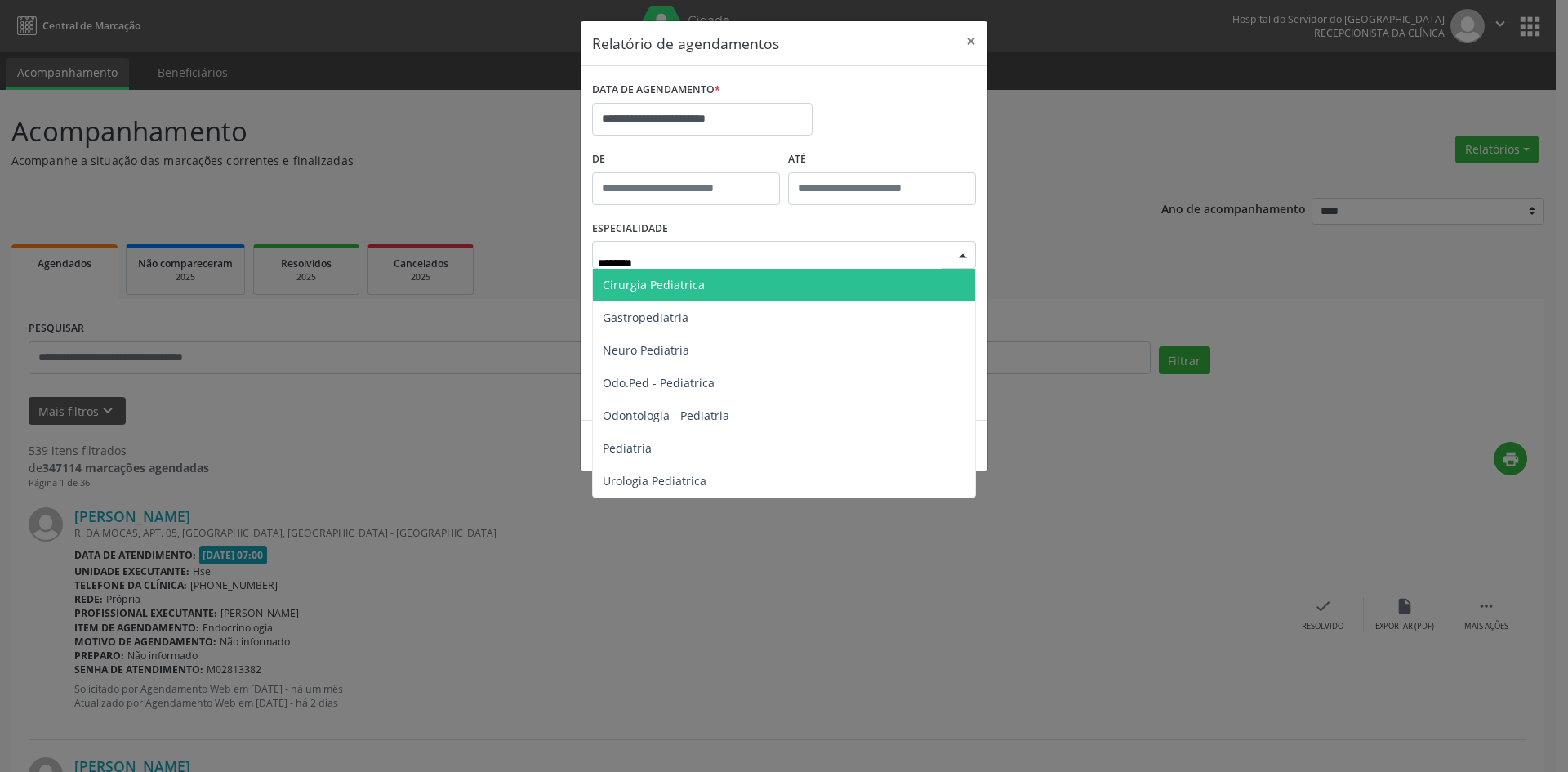
type input "*********"
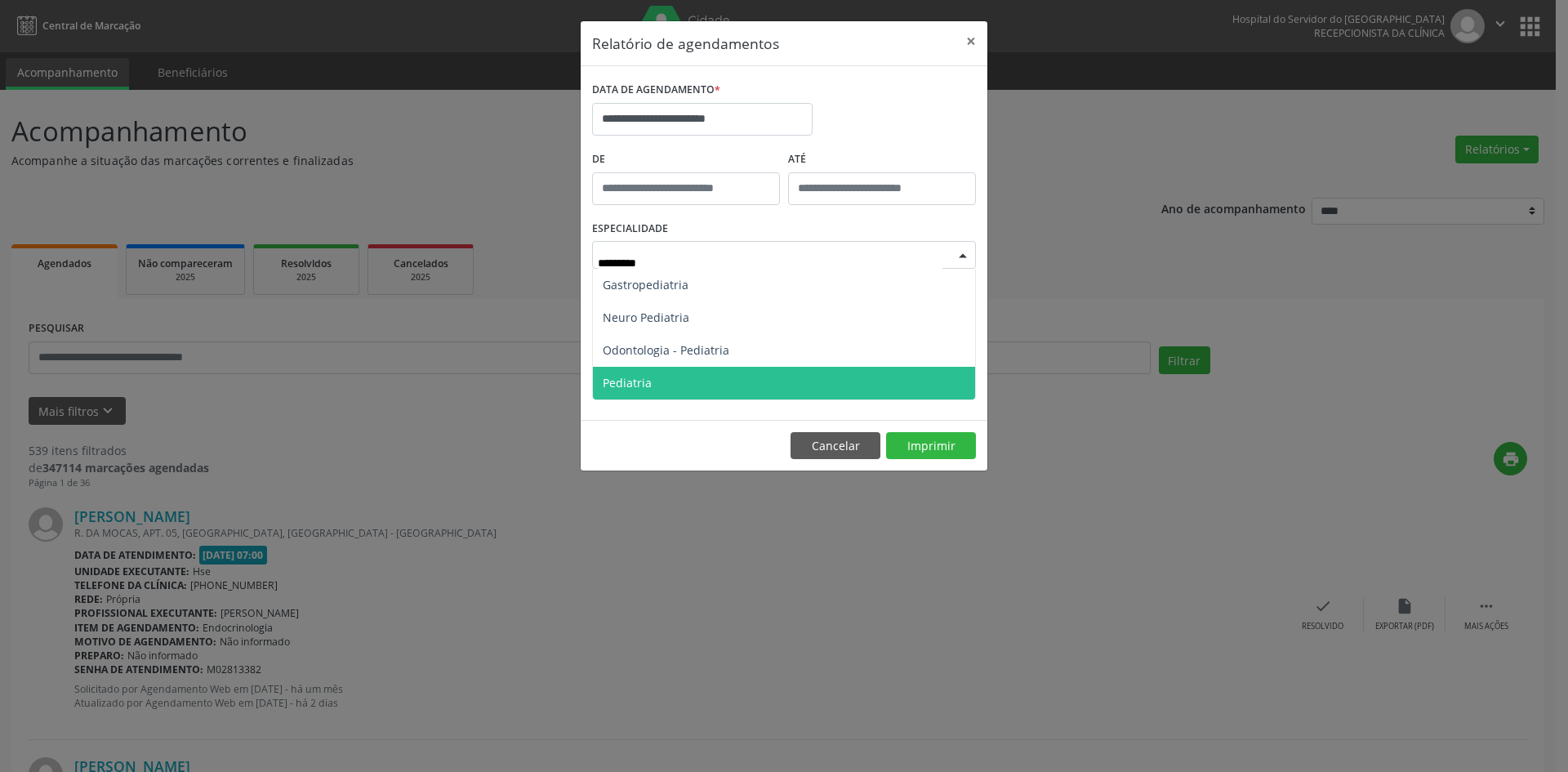
click at [750, 386] on span "Pediatria" at bounding box center [783, 383] width 382 height 33
